Goal: Obtain resource: Download file/media

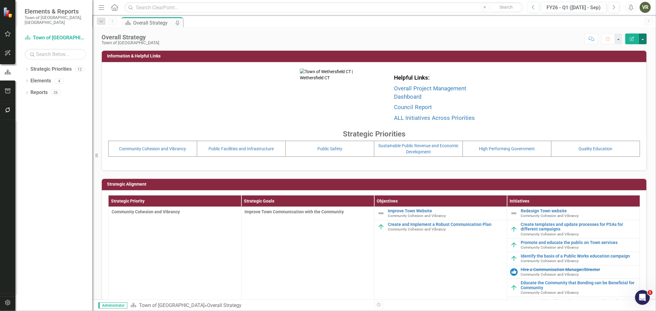
click at [644, 37] on button "button" at bounding box center [642, 39] width 8 height 11
click at [633, 85] on link "PDF Export to PDF" at bounding box center [616, 86] width 60 height 11
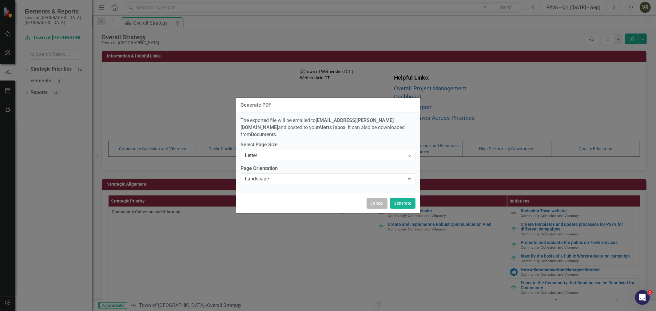
click at [381, 200] on button "Cancel" at bounding box center [376, 203] width 21 height 11
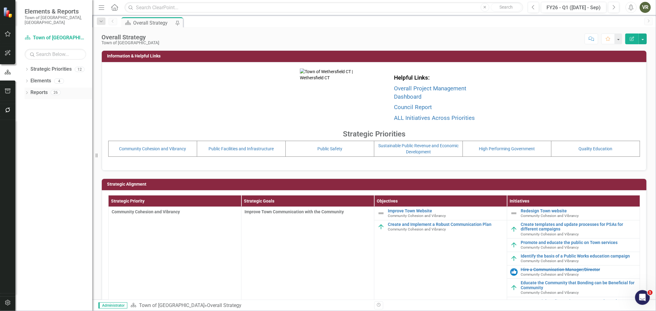
click at [29, 88] on div "Dropdown Reports 26" at bounding box center [59, 94] width 68 height 12
click at [27, 92] on icon "Dropdown" at bounding box center [27, 93] width 4 height 3
click at [28, 170] on icon "Dropdown" at bounding box center [29, 171] width 4 height 3
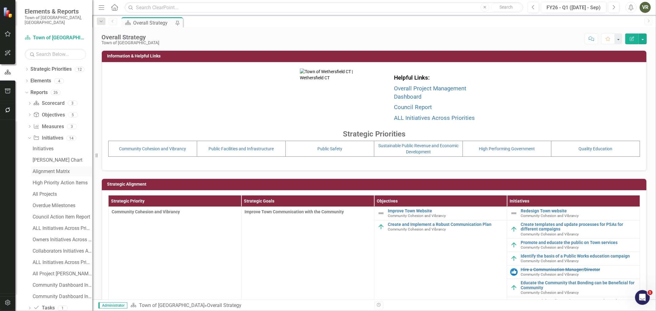
scroll to position [8, 0]
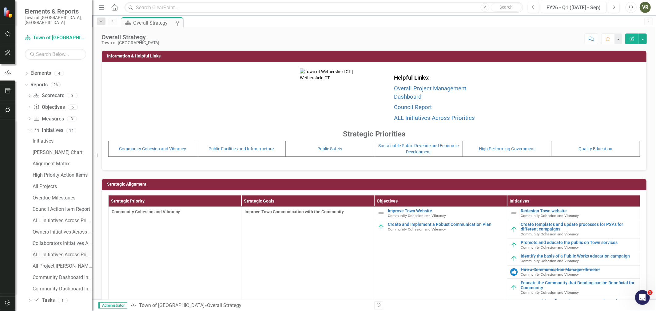
click at [53, 252] on div "ALL Initiatives Across Priorities - only Completed" at bounding box center [63, 255] width 60 height 6
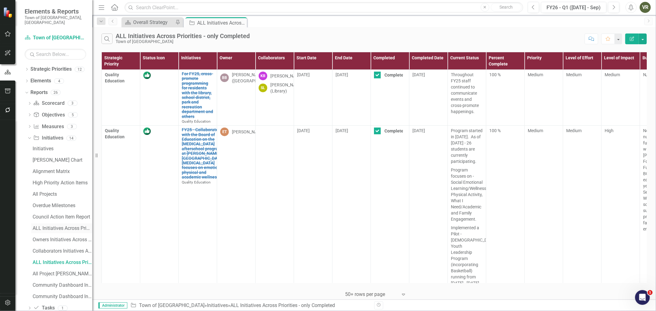
click at [49, 226] on div "ALL Initiatives Across Priorities" at bounding box center [63, 229] width 60 height 6
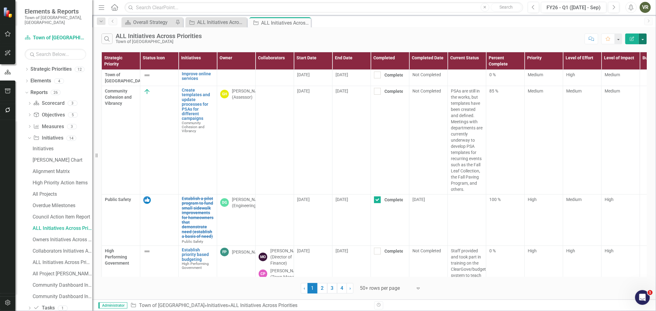
click at [644, 39] on button "button" at bounding box center [642, 39] width 8 height 11
click at [619, 73] on link "Excel Export to Excel" at bounding box center [622, 73] width 49 height 11
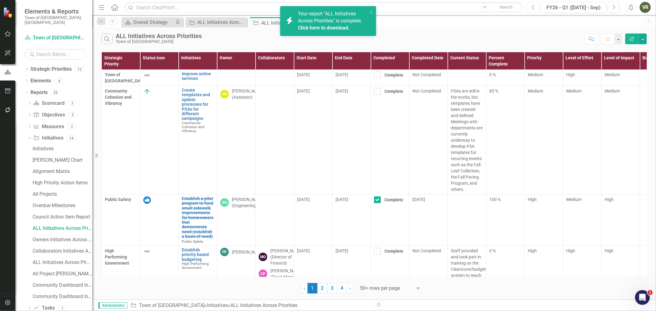
click at [537, 10] on button "Previous" at bounding box center [532, 7] width 11 height 11
click at [640, 38] on button "button" at bounding box center [642, 39] width 8 height 11
click at [525, 32] on div "Search ALL Initiatives Across Priorities Town of [GEOGRAPHIC_DATA] Comment Favo…" at bounding box center [373, 37] width 563 height 20
click at [642, 39] on button "button" at bounding box center [642, 39] width 8 height 11
click at [633, 69] on link "Excel Export to Excel" at bounding box center [622, 73] width 49 height 11
